Goal: Task Accomplishment & Management: Manage account settings

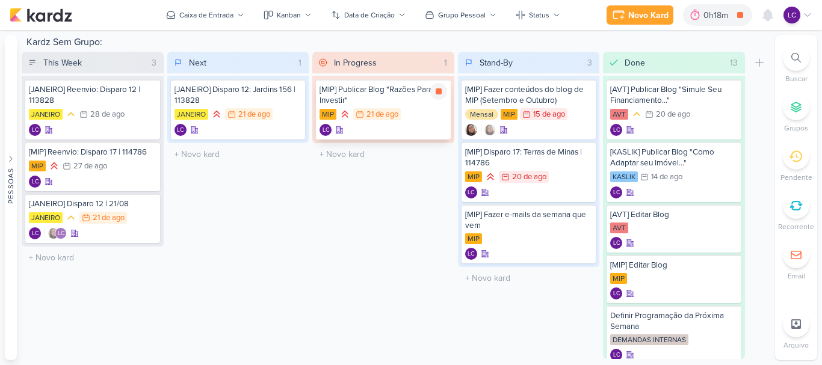
click at [431, 81] on div "[MIP] Publicar Blog "Razões Para Investir" MIP 21/8 [DATE] LC" at bounding box center [383, 109] width 135 height 60
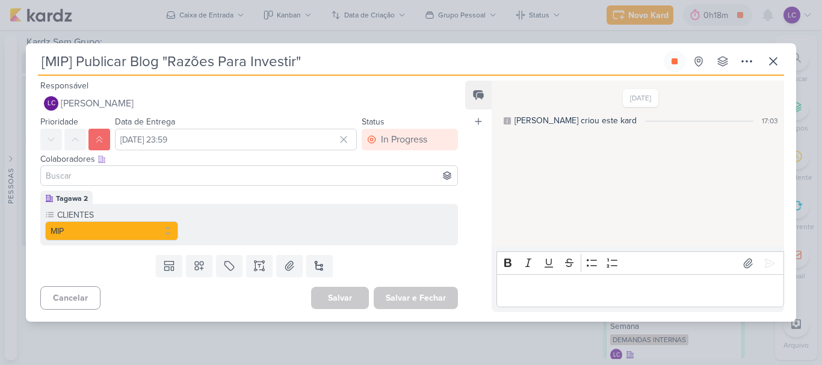
click at [369, 345] on div "[MIP] Publicar Blog "Razões Para Investir" Criado por mim" at bounding box center [411, 182] width 822 height 365
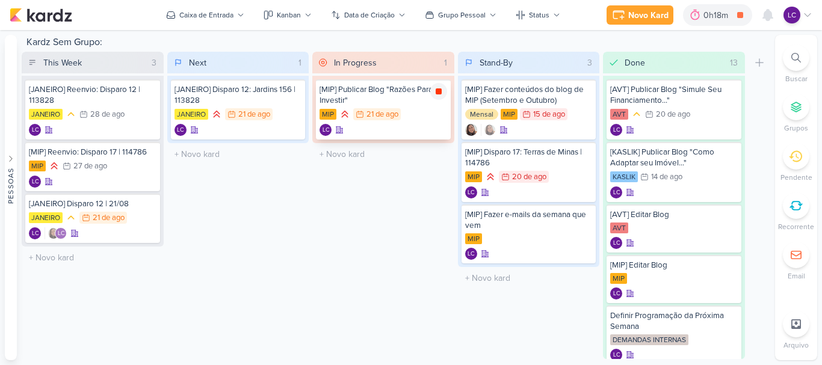
click at [439, 91] on icon at bounding box center [439, 91] width 6 height 6
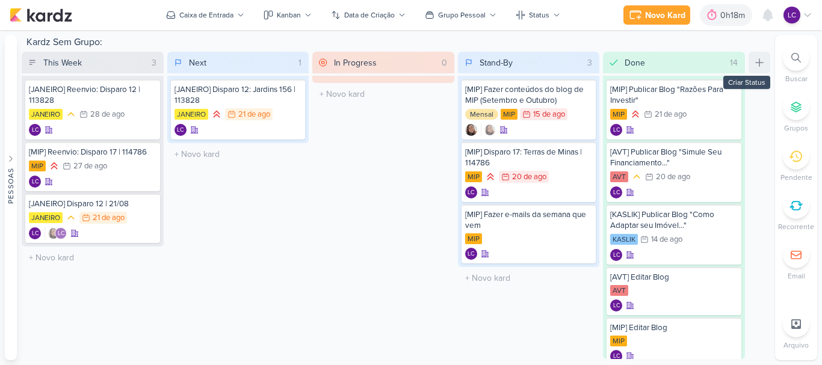
click at [763, 71] on button at bounding box center [759, 63] width 22 height 22
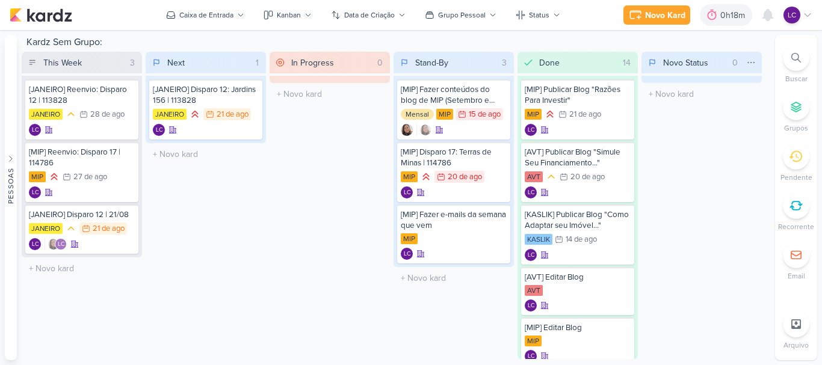
click at [713, 67] on input "Novo Status" at bounding box center [693, 62] width 67 height 17
type input "Cancelado"
click at [446, 219] on div "[MIP] Fazer e-mails da semana que vem" at bounding box center [454, 220] width 106 height 22
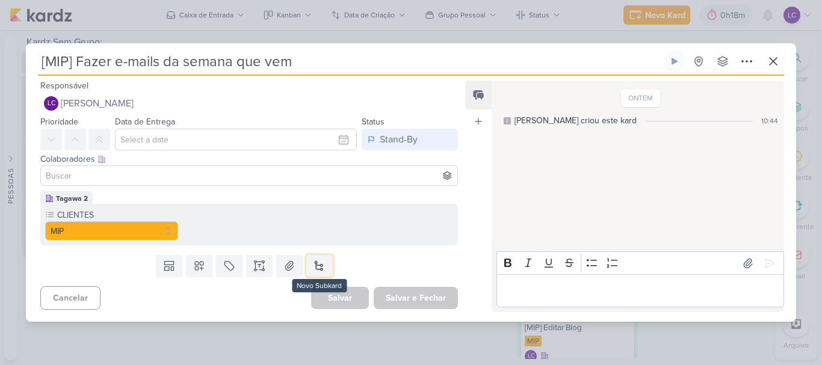
click at [323, 266] on button at bounding box center [319, 266] width 26 height 22
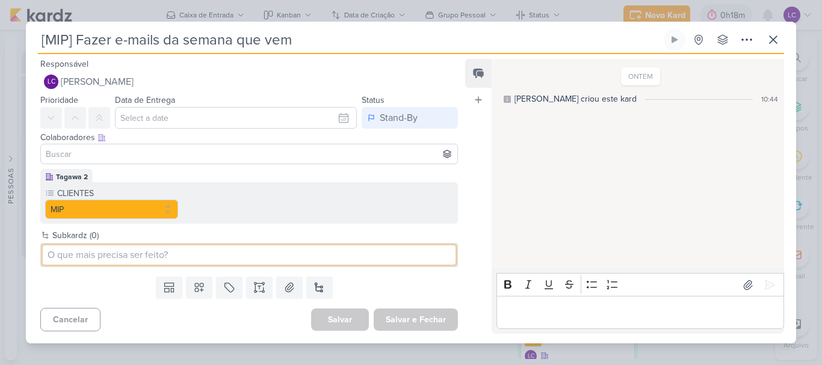
paste input "Como criar espaços multifuncionais?"
type input "Como criar espaços multifuncionais?"
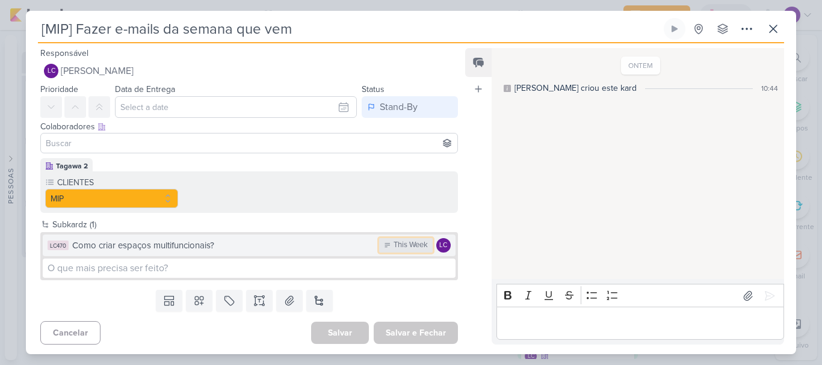
click at [394, 246] on div "This Week" at bounding box center [410, 245] width 34 height 12
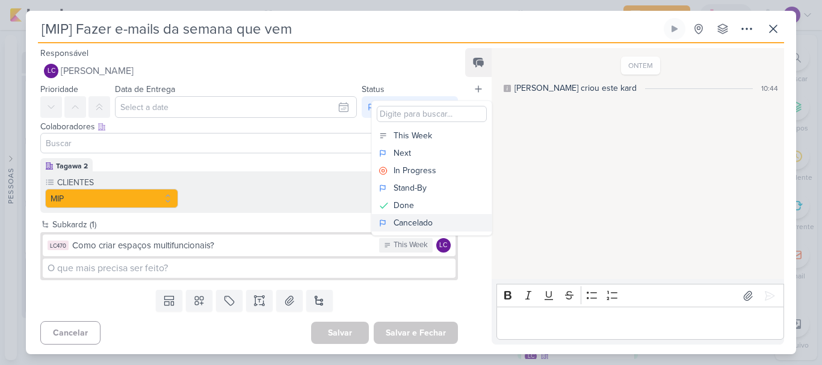
click at [417, 220] on div "Cancelado" at bounding box center [412, 223] width 39 height 13
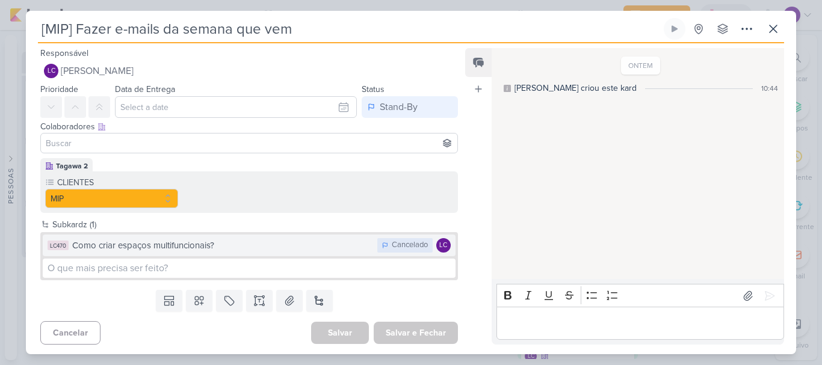
click at [310, 240] on div "Como criar espaços multifuncionais?" at bounding box center [221, 246] width 299 height 14
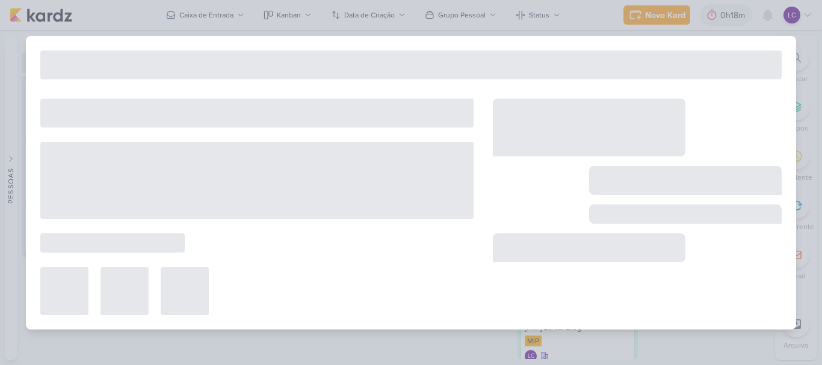
type input "Como criar espaços multifuncionais?"
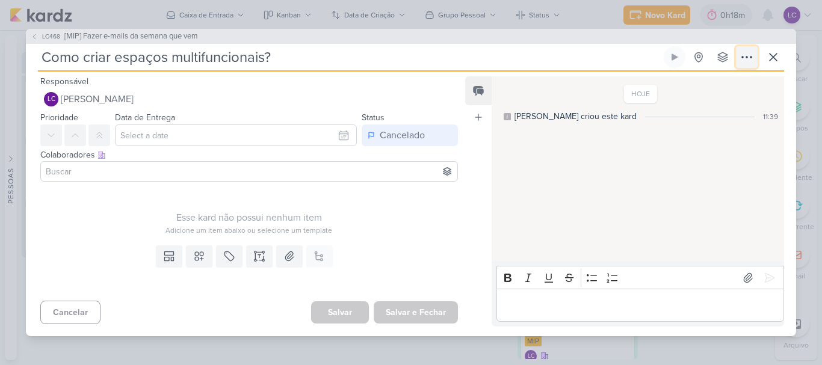
click at [751, 58] on icon at bounding box center [747, 57] width 10 height 1
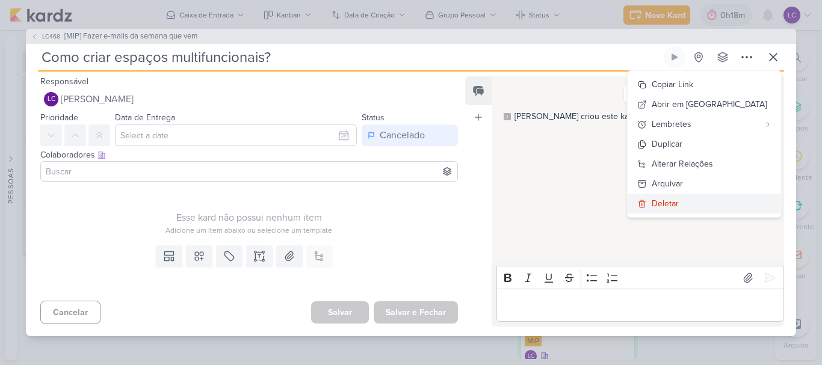
click at [679, 202] on div "Deletar" at bounding box center [664, 203] width 27 height 13
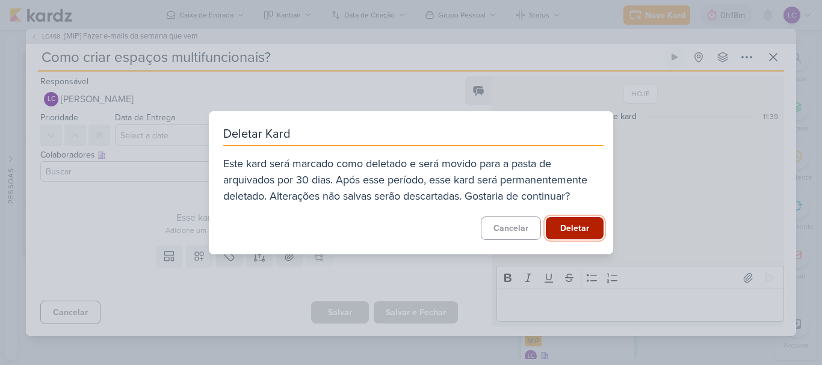
click at [557, 233] on button "Deletar" at bounding box center [575, 228] width 58 height 22
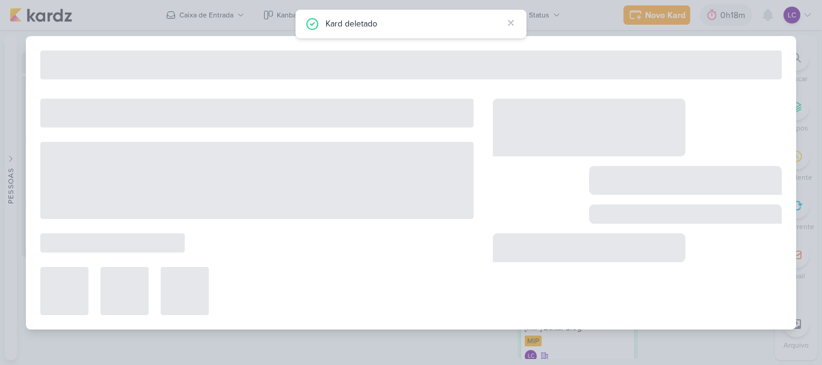
type input "[MIP] Fazer e-mails da semana que vem"
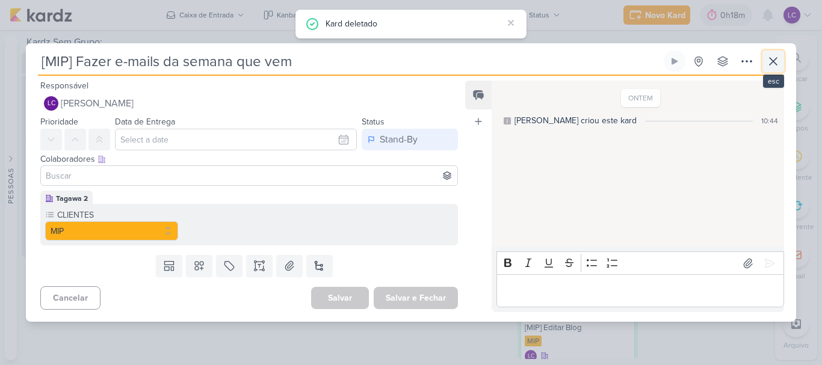
click at [782, 63] on button at bounding box center [773, 62] width 22 height 22
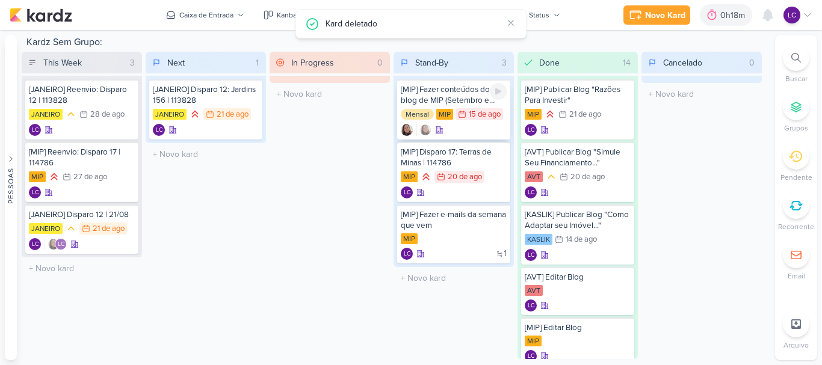
click at [466, 93] on div "[MIP] Fazer conteúdos do blog de MIP (Setembro e Outubro)" at bounding box center [454, 95] width 106 height 22
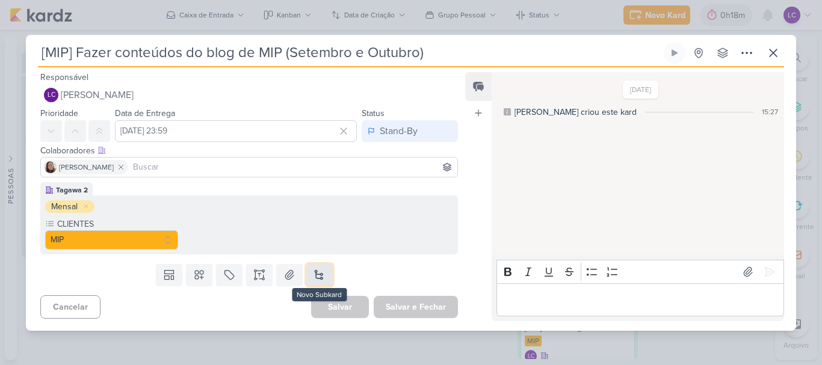
click at [318, 271] on button at bounding box center [319, 275] width 26 height 22
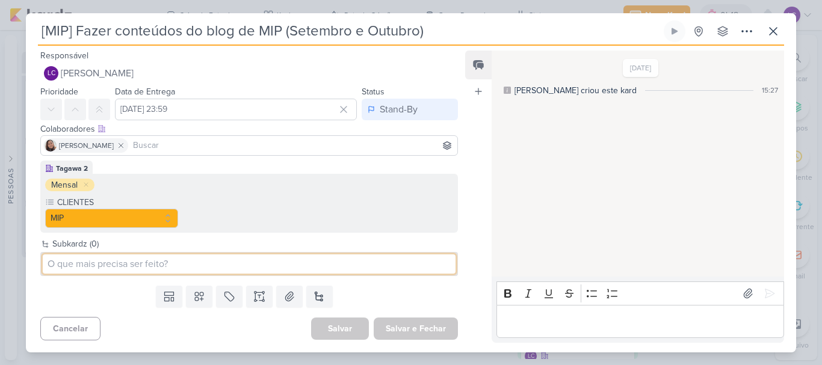
paste input "Como criar espaços multifuncionais?"
type input "Como criar espaços multifuncionais?"
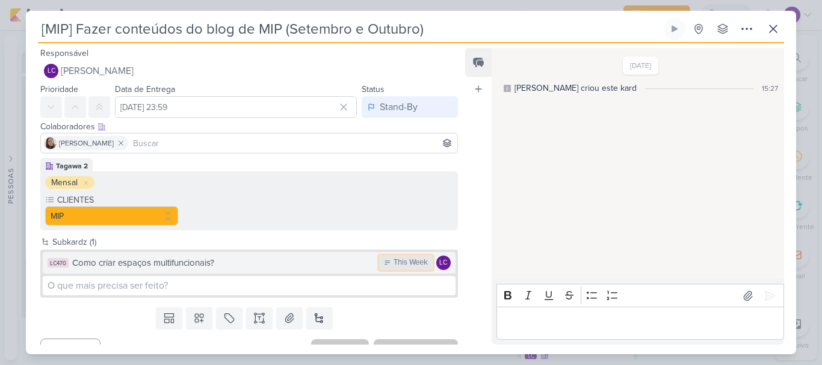
click at [384, 266] on icon at bounding box center [387, 262] width 7 height 7
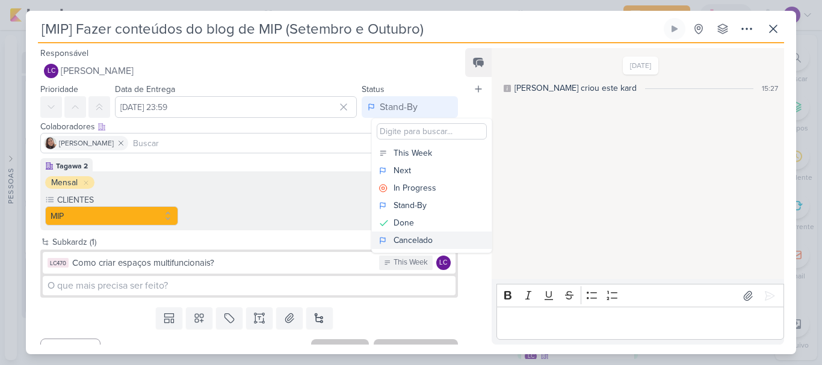
click at [408, 241] on div "Cancelado" at bounding box center [412, 240] width 39 height 13
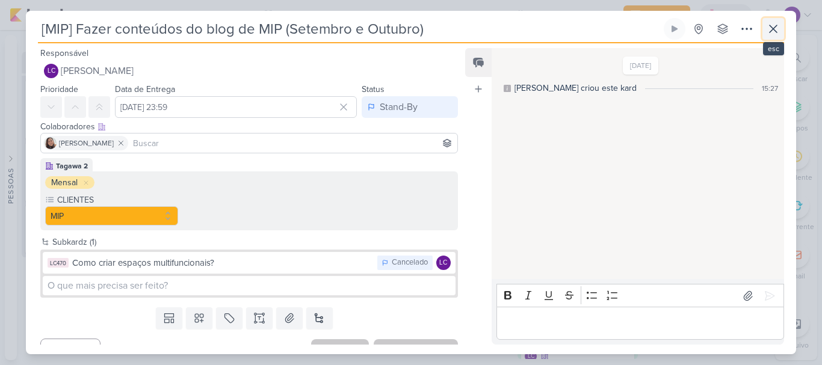
click at [781, 30] on button at bounding box center [773, 29] width 22 height 22
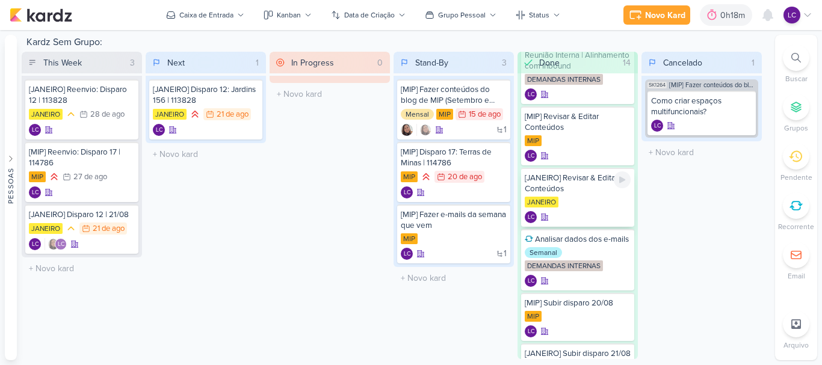
scroll to position [421, 0]
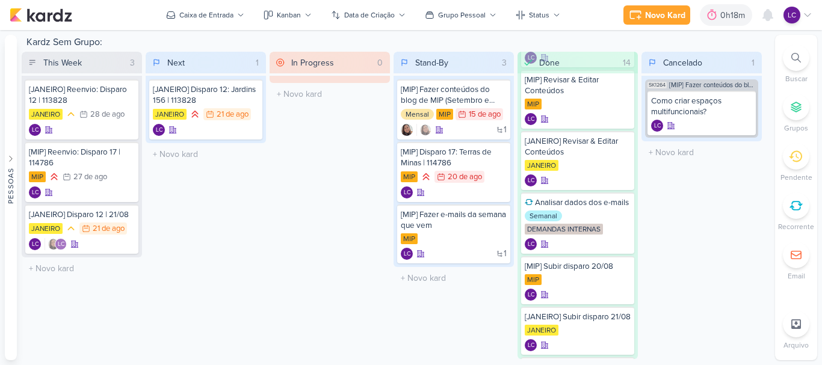
click at [303, 135] on div "In Progress 0 Mover Para Esquerda Mover Para Direita [GEOGRAPHIC_DATA] O título…" at bounding box center [329, 205] width 120 height 307
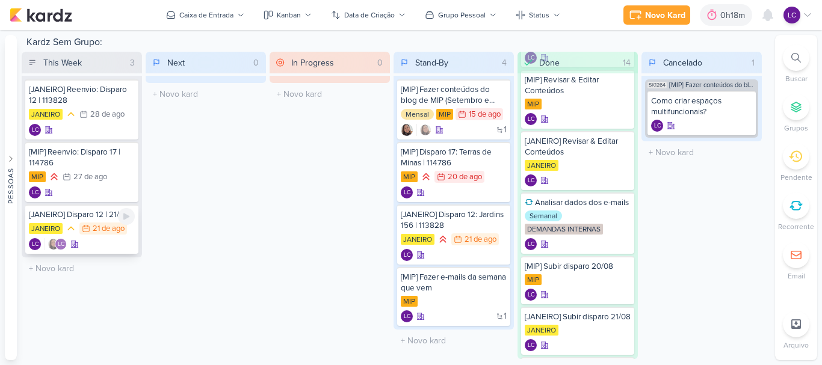
click at [82, 221] on div "[JANEIRO] Disparo 12 | 21/08 JANEIRO 21/8 [DATE] LC LC" at bounding box center [81, 229] width 113 height 49
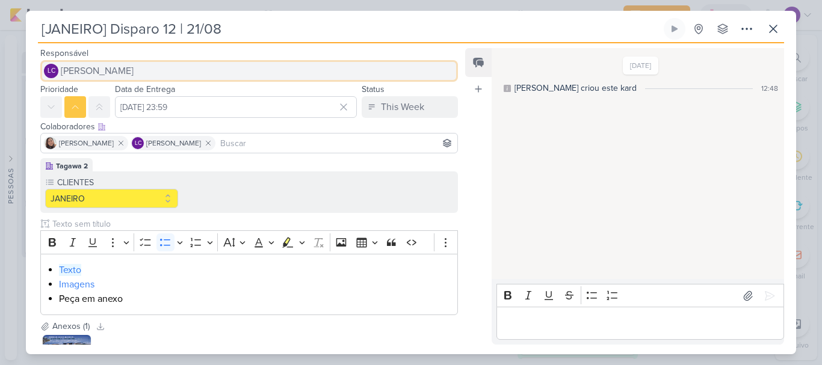
click at [82, 67] on span "[PERSON_NAME]" at bounding box center [97, 71] width 73 height 14
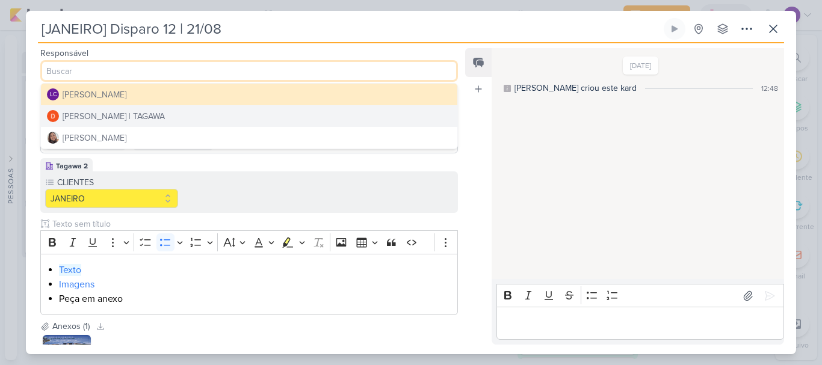
click at [99, 122] on div "[PERSON_NAME] | TAGAWA" at bounding box center [114, 116] width 102 height 13
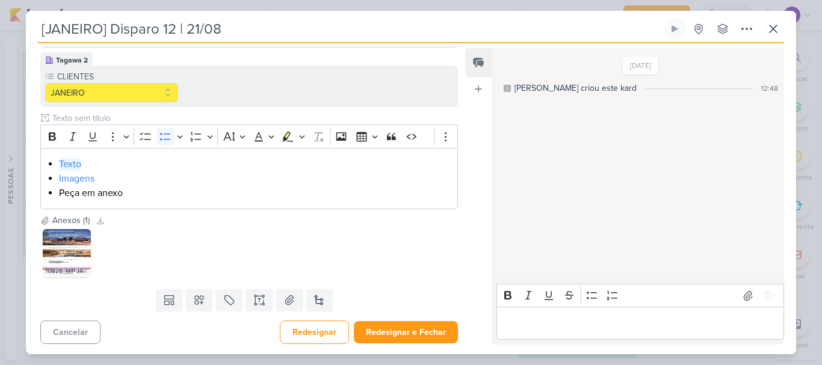
scroll to position [108, 0]
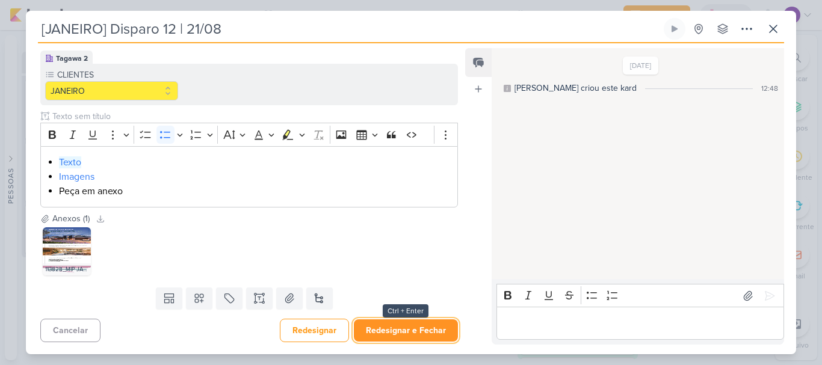
click at [406, 330] on button "Redesignar e Fechar" at bounding box center [406, 330] width 104 height 22
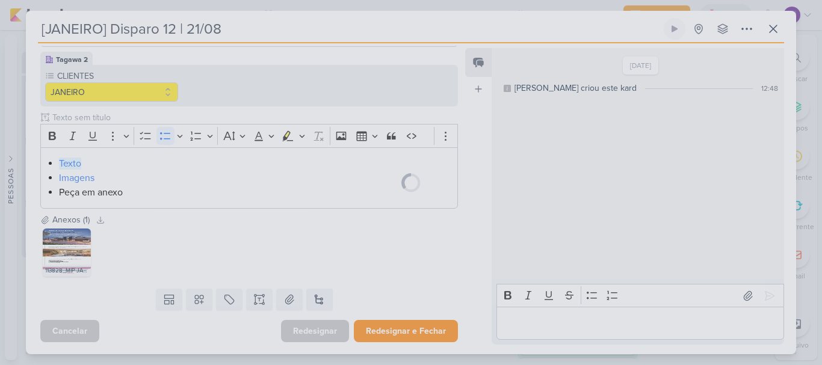
scroll to position [106, 0]
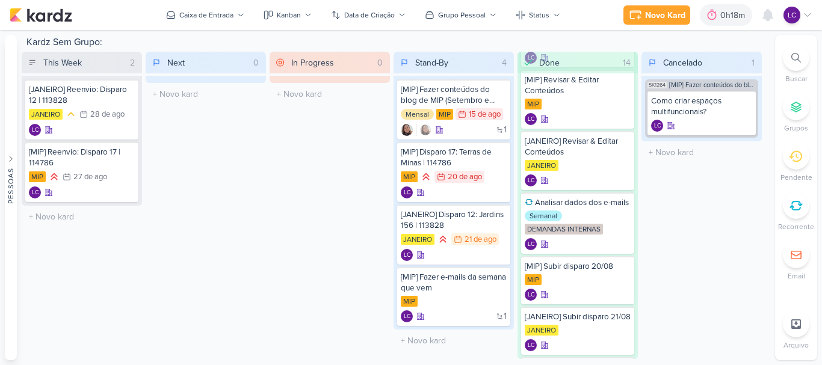
drag, startPoint x: 229, startPoint y: 365, endPoint x: 275, endPoint y: 173, distance: 196.8
click at [275, 173] on div "In Progress 0 Mover Para Esquerda Mover Para Direita [GEOGRAPHIC_DATA] O título…" at bounding box center [329, 205] width 120 height 307
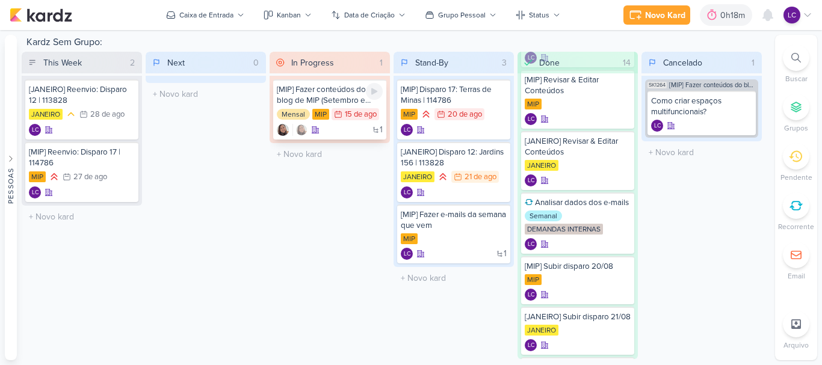
click at [325, 97] on div "[MIP] Fazer conteúdos do blog de MIP (Setembro e Outubro)" at bounding box center [330, 95] width 106 height 22
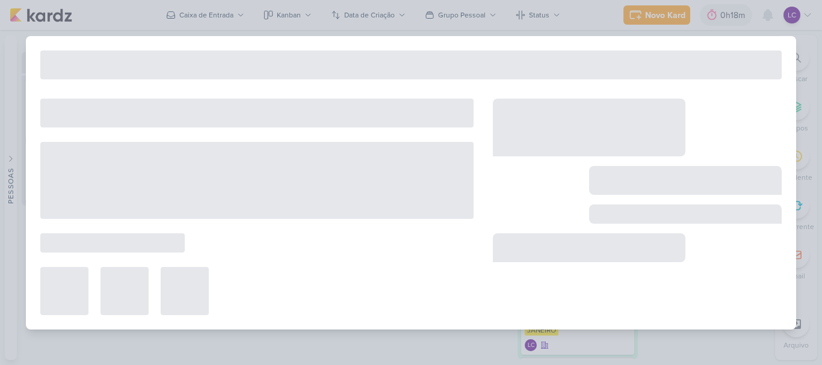
type input "[MIP] Fazer conteúdos do blog de MIP (Setembro e Outubro)"
type input "[DATE] 23:59"
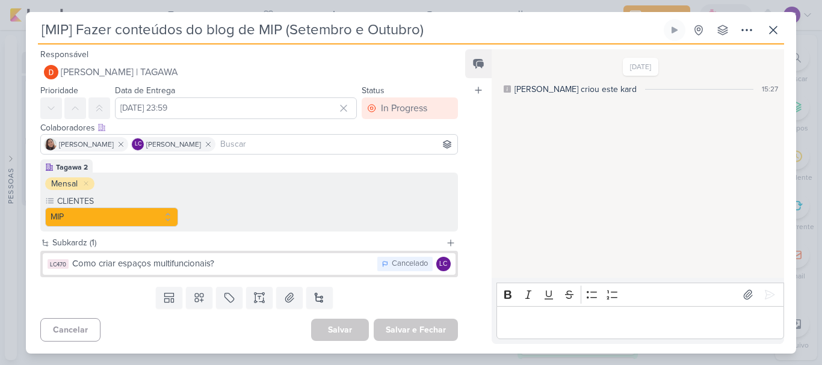
scroll to position [0, 0]
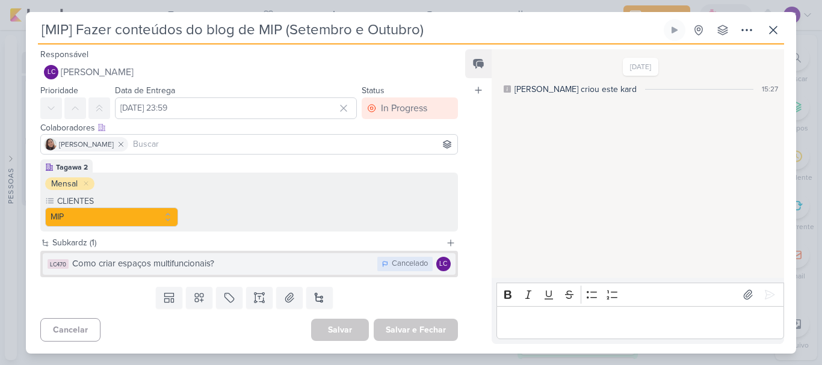
click at [245, 266] on div "Como criar espaços multifuncionais?" at bounding box center [221, 264] width 299 height 14
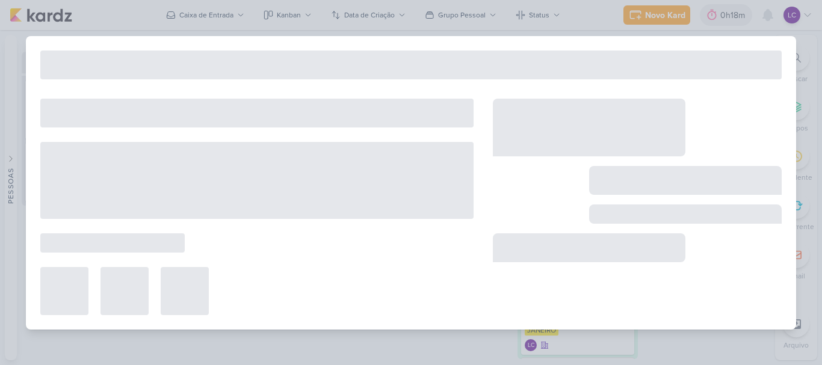
type input "Como criar espaços multifuncionais?"
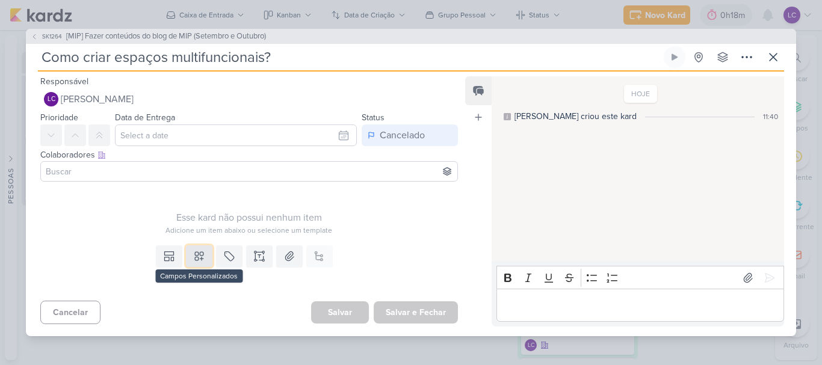
click at [206, 247] on button at bounding box center [199, 256] width 26 height 22
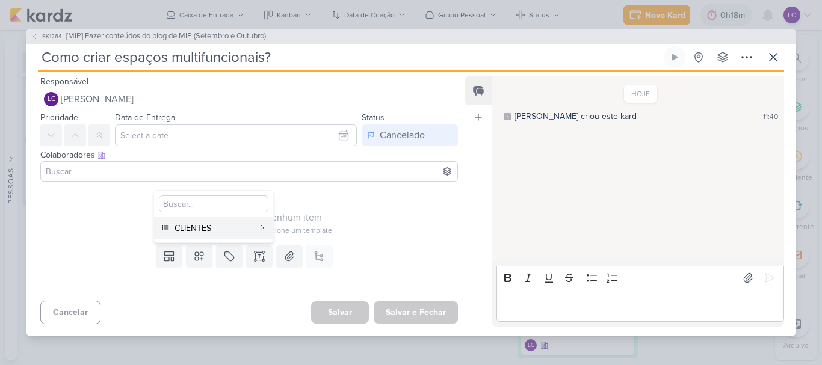
click at [377, 222] on div "Esse kard não possui nenhum item" at bounding box center [248, 218] width 417 height 14
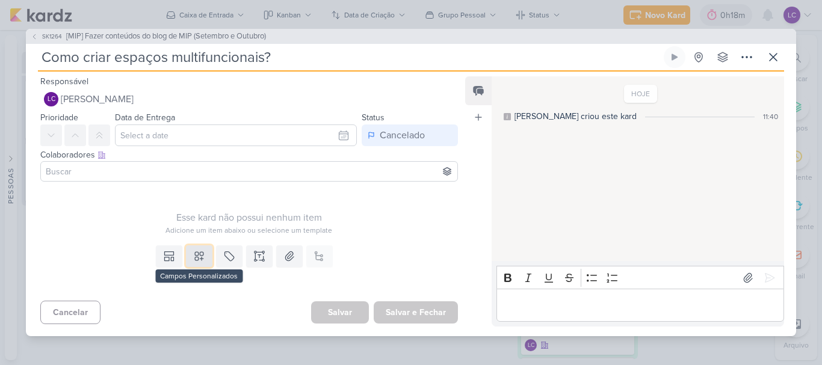
click at [201, 250] on button at bounding box center [199, 256] width 26 height 22
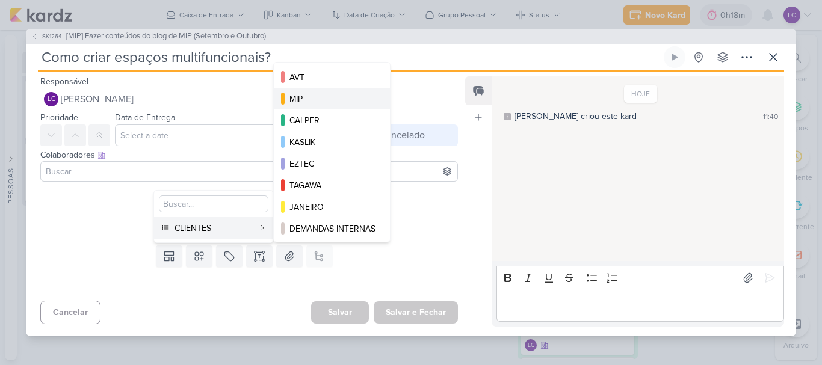
click at [342, 100] on div "MIP" at bounding box center [332, 99] width 86 height 13
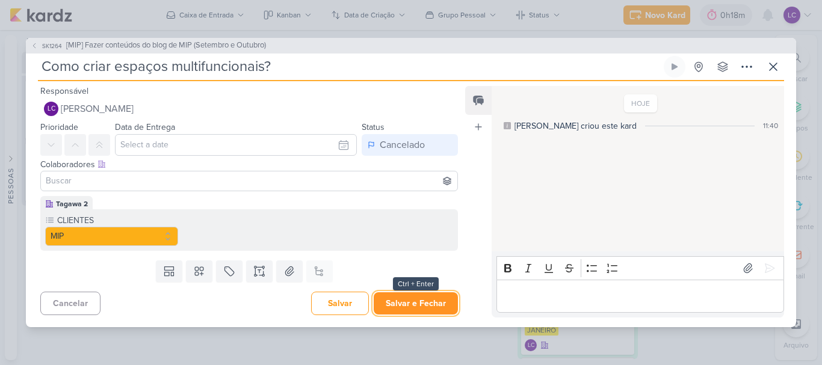
click at [389, 300] on button "Salvar e Fechar" at bounding box center [416, 303] width 84 height 22
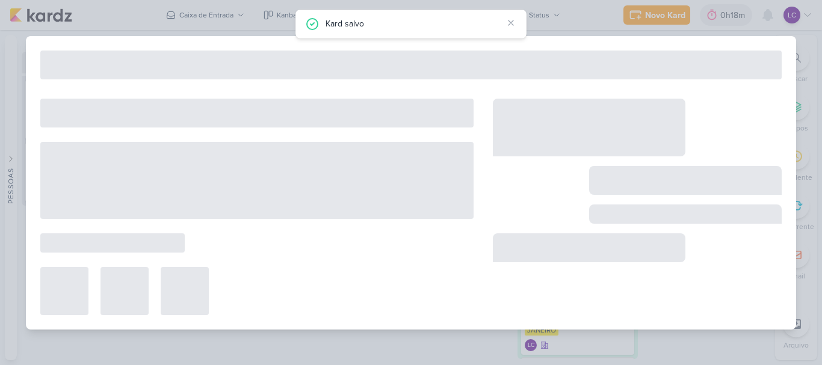
type input "[MIP] Fazer conteúdos do blog de MIP (Setembro e Outubro)"
type input "[DATE] 23:59"
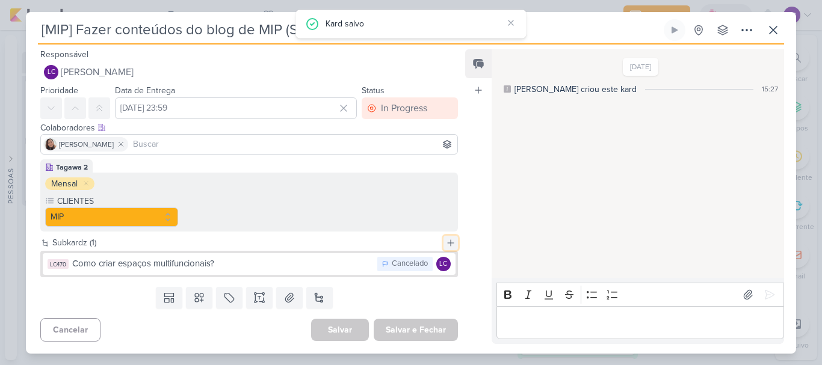
click at [446, 241] on icon at bounding box center [451, 243] width 10 height 10
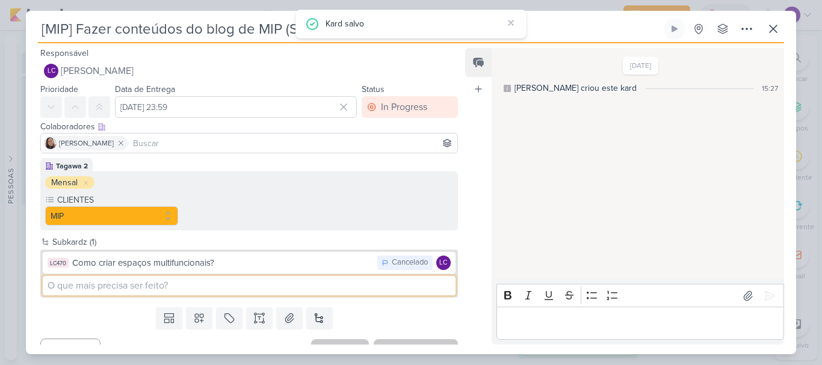
paste input "IA e o mercado imobiliário: O que esperar dessa realidade vitual"
type input "IA e o mercado imobiliário: O que esperar dessa realidade vitual"
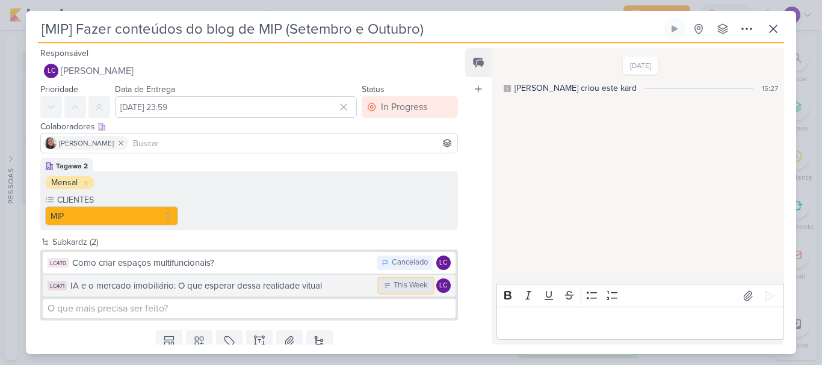
click at [386, 289] on div "This Week" at bounding box center [406, 286] width 54 height 14
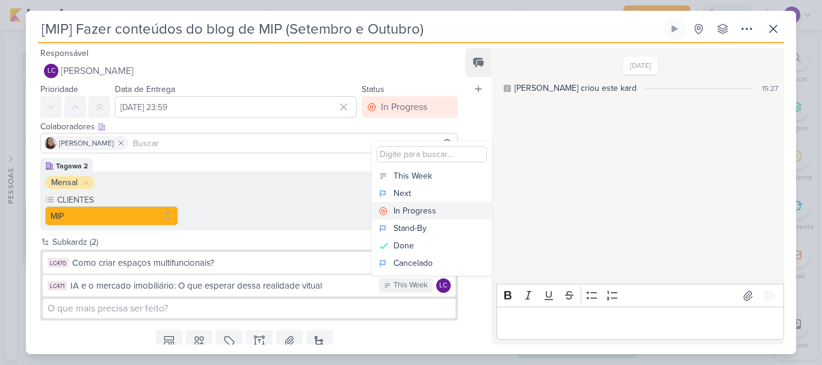
click at [422, 210] on div "In Progress" at bounding box center [414, 211] width 43 height 13
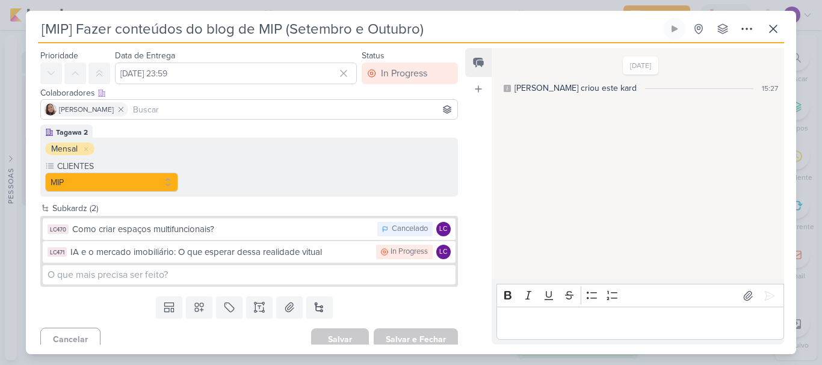
scroll to position [43, 0]
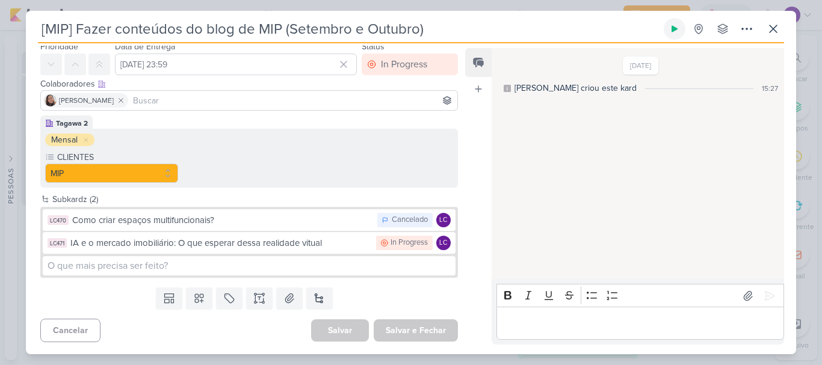
click at [667, 25] on button at bounding box center [675, 29] width 22 height 22
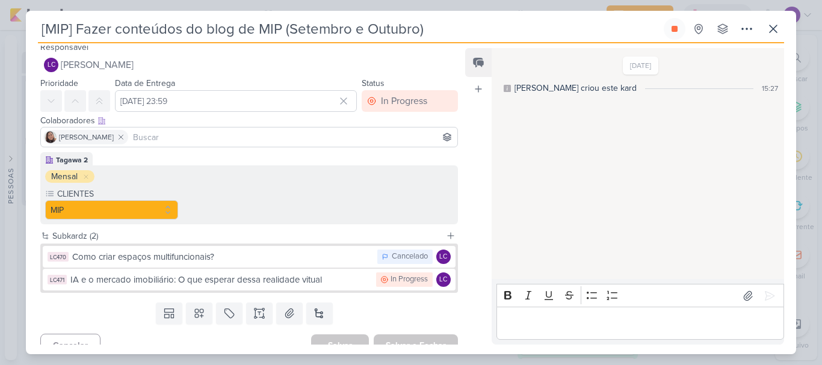
scroll to position [0, 0]
